Goal: Task Accomplishment & Management: Complete application form

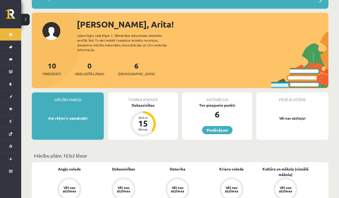
scroll to position [48, 0]
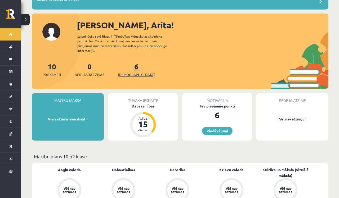
click at [129, 62] on link "6 Ieskaites" at bounding box center [136, 70] width 37 height 16
click at [139, 103] on div "Dabaszinības" at bounding box center [143, 106] width 70 height 6
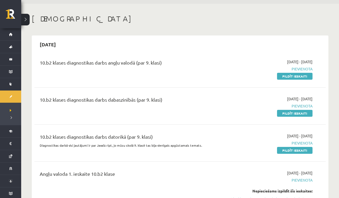
scroll to position [18, 0]
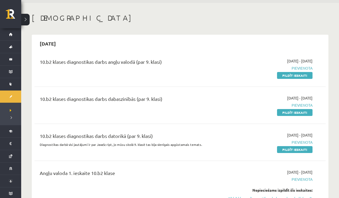
click at [302, 68] on span "Pievienota" at bounding box center [270, 68] width 86 height 6
click at [298, 76] on link "Pildīt ieskaiti" at bounding box center [295, 75] width 36 height 7
click at [297, 75] on link "Pildīt ieskaiti" at bounding box center [295, 75] width 36 height 7
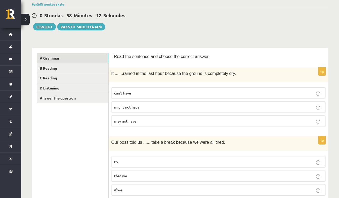
scroll to position [38, 0]
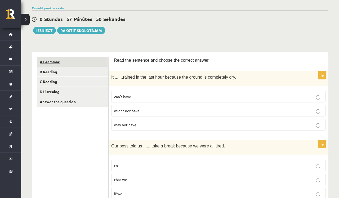
click at [69, 61] on link "A Grammar" at bounding box center [72, 62] width 71 height 10
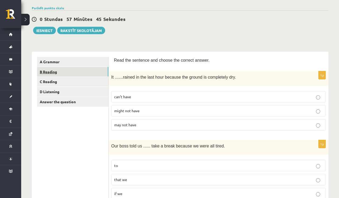
click at [66, 69] on link "B Reading" at bounding box center [72, 72] width 71 height 10
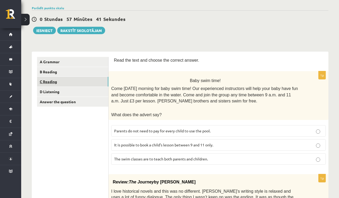
click at [65, 79] on link "C Reading" at bounding box center [72, 82] width 71 height 10
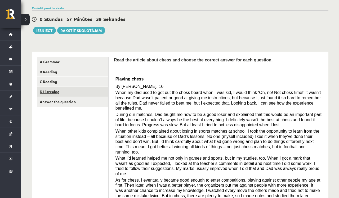
click at [62, 89] on link "D Listening" at bounding box center [72, 92] width 71 height 10
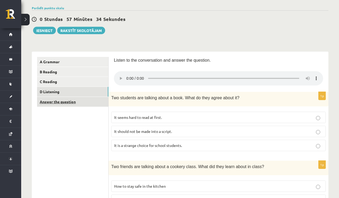
click at [78, 102] on link "Answer the question" at bounding box center [72, 102] width 71 height 10
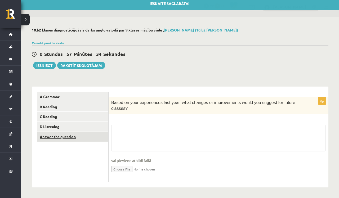
scroll to position [3, 0]
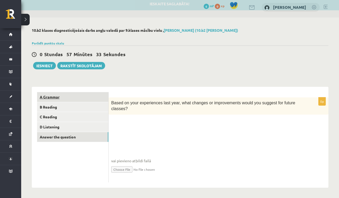
click at [75, 95] on link "A Grammar" at bounding box center [72, 97] width 71 height 10
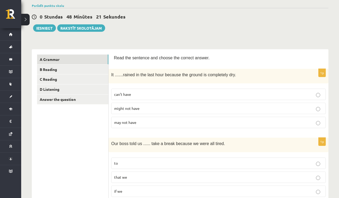
scroll to position [14, 0]
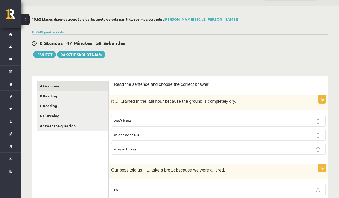
click at [46, 85] on link "A Grammar" at bounding box center [72, 86] width 71 height 10
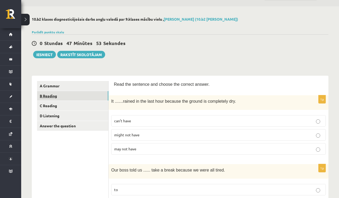
click at [60, 95] on link "B Reading" at bounding box center [72, 96] width 71 height 10
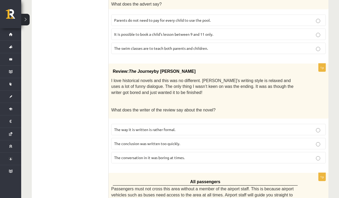
scroll to position [150, 0]
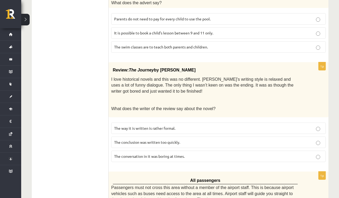
click at [321, 126] on p "The way it is written is rather formal." at bounding box center [218, 129] width 209 height 6
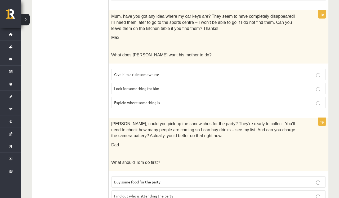
scroll to position [546, 0]
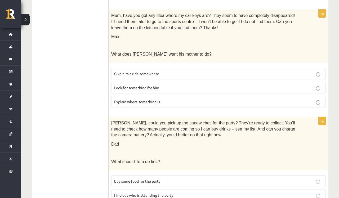
click at [321, 71] on p "Give him a ride somewhere" at bounding box center [218, 74] width 209 height 6
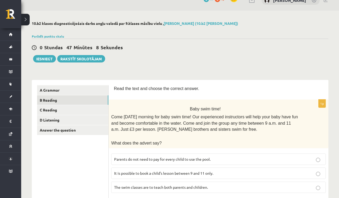
scroll to position [-1, 0]
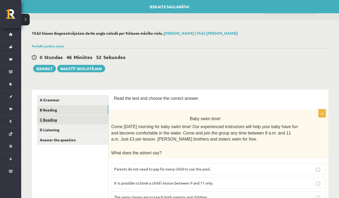
click at [76, 119] on link "C Reading" at bounding box center [72, 120] width 71 height 10
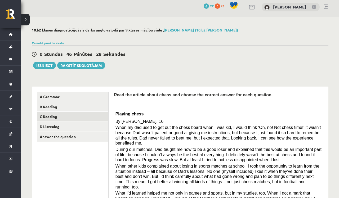
scroll to position [3, 0]
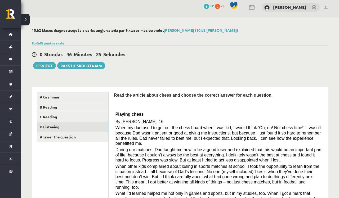
click at [87, 126] on link "D Listening" at bounding box center [72, 127] width 71 height 10
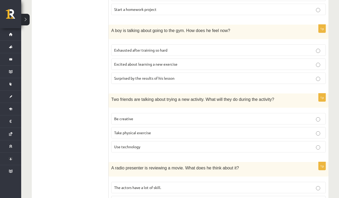
scroll to position [313, 0]
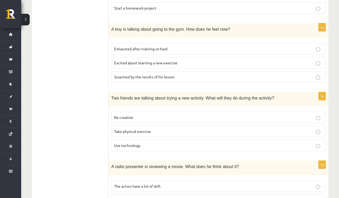
click at [321, 74] on p "Surprised by the results of his lesson" at bounding box center [218, 77] width 209 height 6
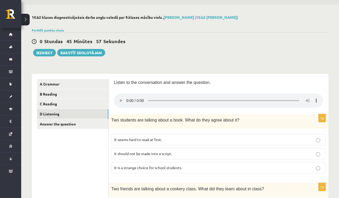
scroll to position [-1, 0]
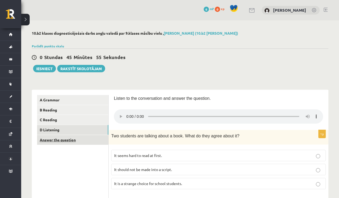
click at [89, 140] on link "Answer the question" at bounding box center [72, 140] width 71 height 10
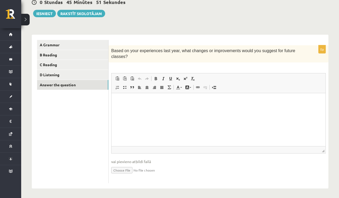
scroll to position [56, 0]
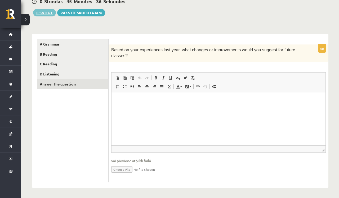
click at [43, 13] on button "Iesniegt" at bounding box center [44, 12] width 23 height 7
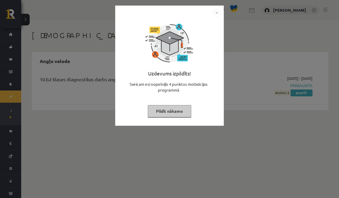
click at [218, 11] on img "Close" at bounding box center [217, 13] width 8 height 8
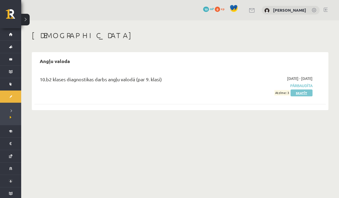
click at [308, 92] on link "Skatīt" at bounding box center [302, 93] width 22 height 7
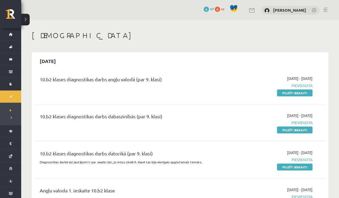
scroll to position [18, 0]
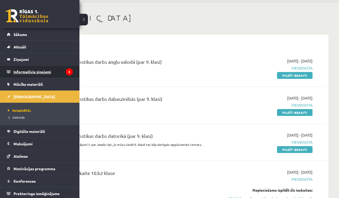
click at [55, 72] on legend "Informatīvie ziņojumi 3" at bounding box center [43, 72] width 59 height 12
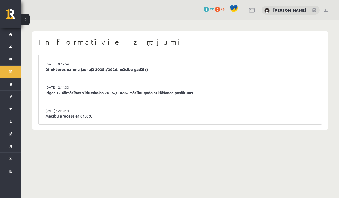
click at [82, 115] on link "Mācību process ar 01.09." at bounding box center [180, 116] width 270 height 6
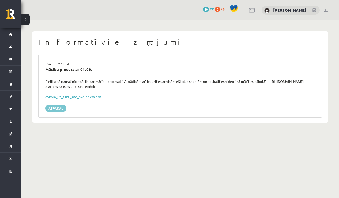
click at [59, 108] on link "Atpakaļ" at bounding box center [55, 108] width 21 height 7
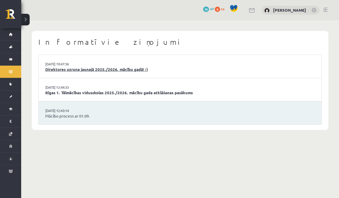
click at [113, 70] on link "Direktores uzruna jaunajā 2025./2026. mācību gadā! :)" at bounding box center [180, 70] width 270 height 6
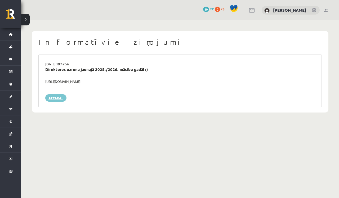
click at [54, 97] on link "Atpakaļ" at bounding box center [55, 97] width 21 height 7
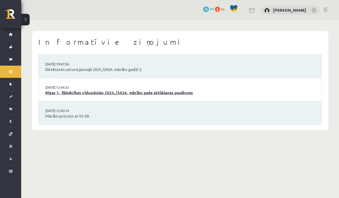
click at [75, 92] on link "Rīgas 1. Tālmācības vidusskolas 2025./2026. mācību gada atklāšanas pasākums" at bounding box center [180, 93] width 270 height 6
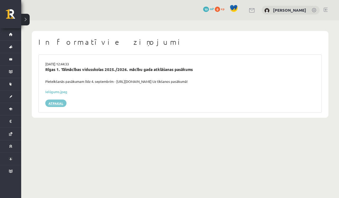
click at [55, 102] on link "Atpakaļ" at bounding box center [55, 103] width 21 height 7
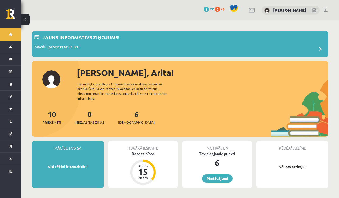
scroll to position [48, 0]
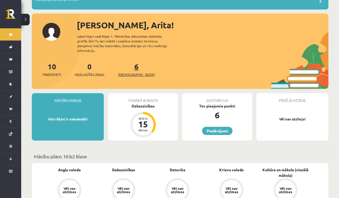
click at [127, 72] on span "[DEMOGRAPHIC_DATA]" at bounding box center [136, 74] width 37 height 5
click at [216, 127] on link "Piedāvājumi" at bounding box center [217, 131] width 30 height 8
click at [128, 72] on span "[DEMOGRAPHIC_DATA]" at bounding box center [136, 74] width 37 height 5
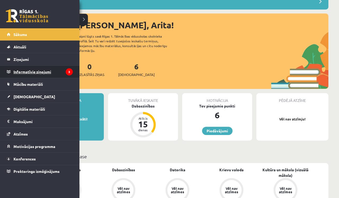
click at [55, 73] on legend "Informatīvie ziņojumi 3" at bounding box center [43, 72] width 59 height 12
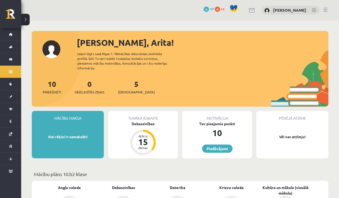
click at [54, 15] on div "0 Dāvanas 6 mP 0 xp Arita Lapteva" at bounding box center [180, 10] width 318 height 20
click at [129, 81] on link "5 Ieskaites" at bounding box center [136, 87] width 37 height 16
